Goal: Check status: Check status

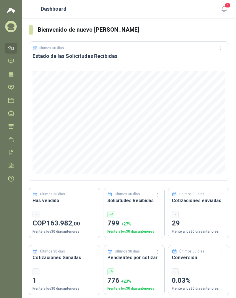
click at [32, 11] on icon at bounding box center [31, 9] width 5 height 5
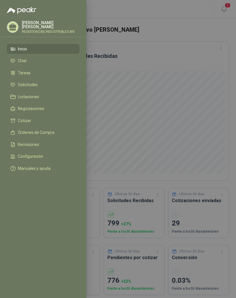
click at [41, 89] on link "Solicitudes" at bounding box center [43, 85] width 73 height 10
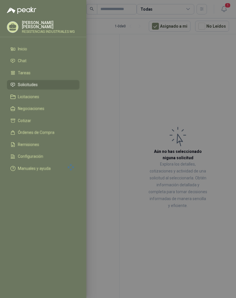
click at [180, 94] on div at bounding box center [118, 149] width 236 height 298
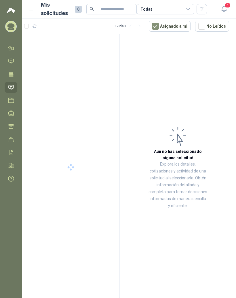
click at [205, 92] on article "Aún no has seleccionado niguna solicitud Explora los detalles, cotizaciones y a…" at bounding box center [178, 167] width 116 height 266
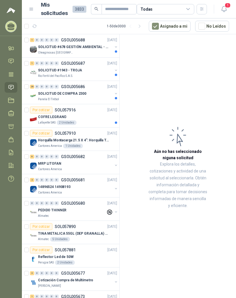
click at [33, 39] on div "1" at bounding box center [32, 40] width 4 height 4
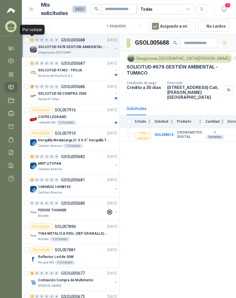
click at [36, 62] on div "0" at bounding box center [37, 63] width 4 height 4
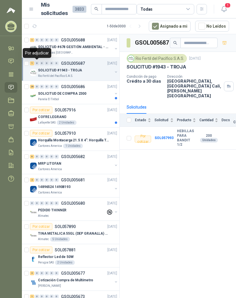
click at [32, 87] on div "26" at bounding box center [32, 87] width 4 height 4
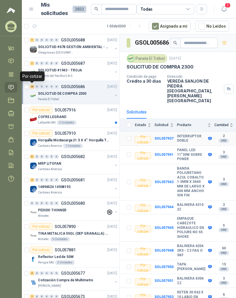
click at [192, 134] on b "INTERRUPTOR DOBLE" at bounding box center [192, 138] width 30 height 9
click at [190, 134] on b "INTERRUPTOR DOBLE" at bounding box center [192, 138] width 30 height 9
click at [169, 136] on b "SOL057937" at bounding box center [164, 138] width 19 height 4
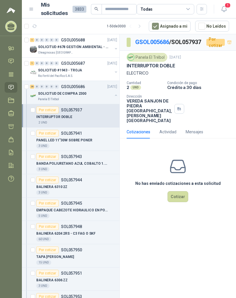
click at [161, 41] on link "GSOL005686" at bounding box center [152, 42] width 34 height 7
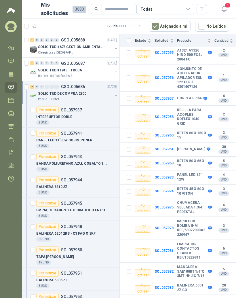
scroll to position [7, 0]
click at [184, 297] on b "INTERRUPTOR SENCILLO" at bounding box center [192, 301] width 30 height 9
click at [170, 298] on b "SOL057986" at bounding box center [164, 302] width 19 height 4
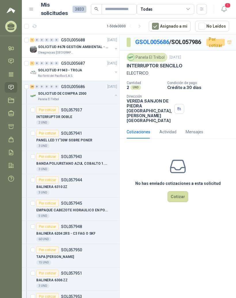
click at [159, 39] on link "GSOL005686" at bounding box center [152, 42] width 34 height 7
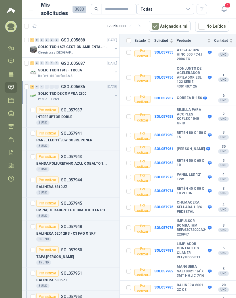
scroll to position [292, 0]
click at [33, 85] on div "26" at bounding box center [32, 87] width 4 height 4
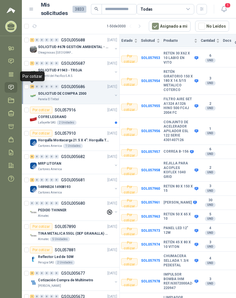
scroll to position [238, 14]
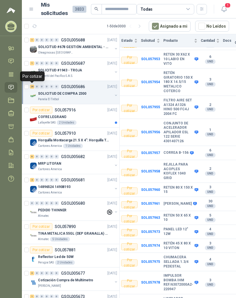
click at [77, 106] on div "Por cotizar SOL057916 [DATE]" at bounding box center [73, 109] width 87 height 7
